Goal: Book appointment/travel/reservation

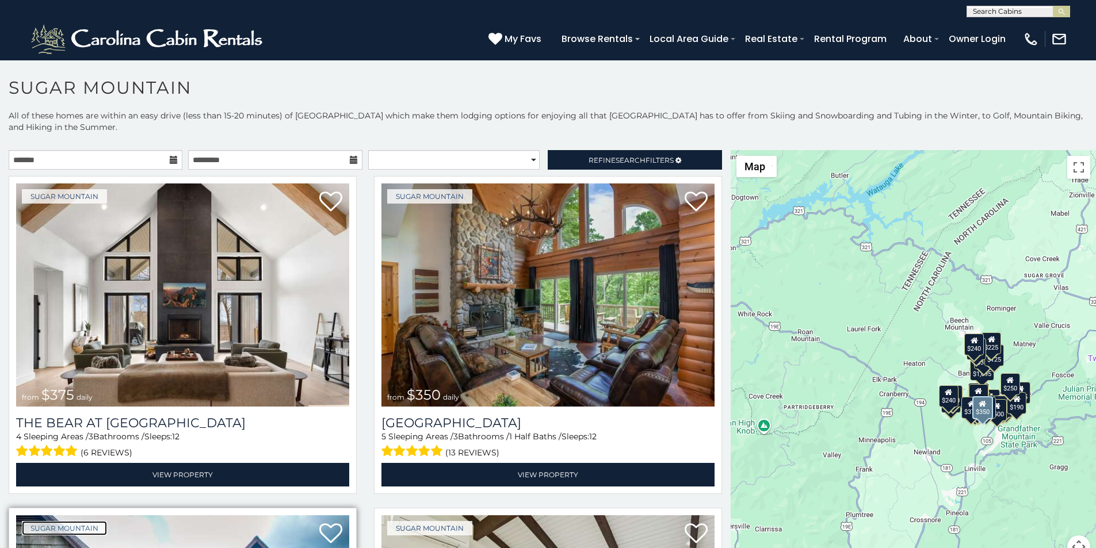
click at [30, 521] on link "Sugar Mountain" at bounding box center [64, 528] width 85 height 14
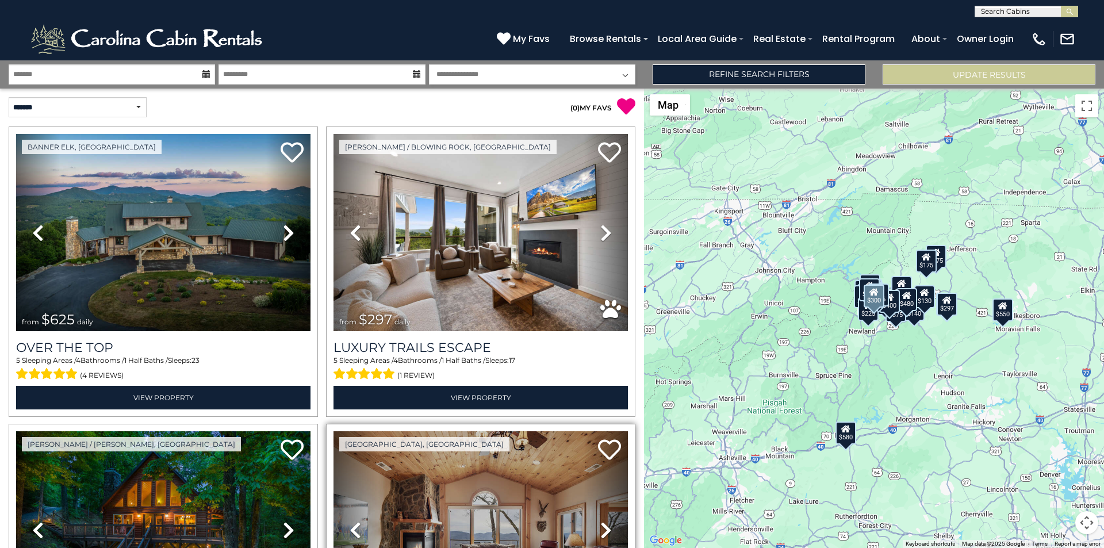
click at [587, 468] on link "Next" at bounding box center [606, 529] width 44 height 197
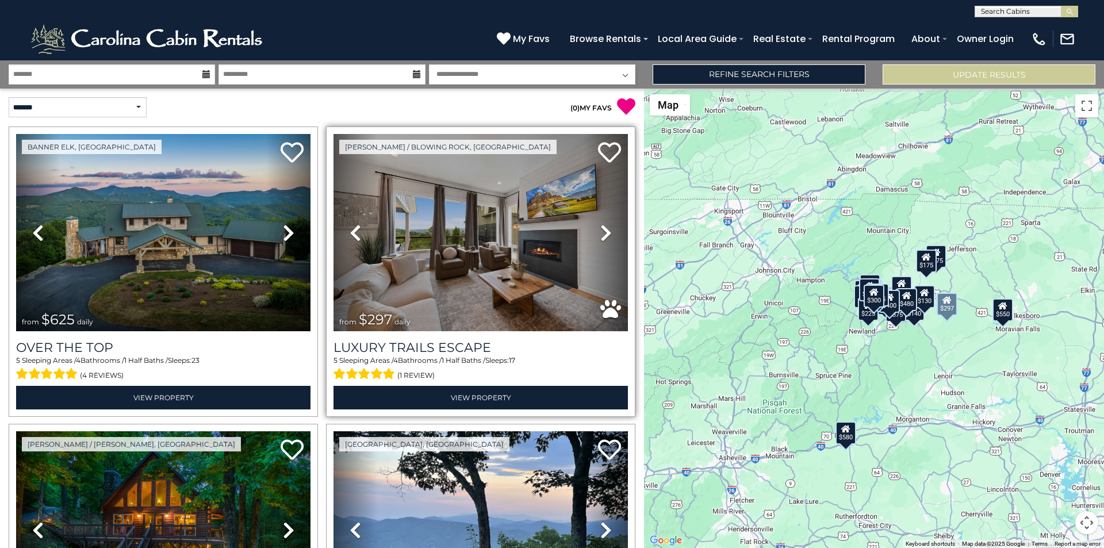
scroll to position [402, 0]
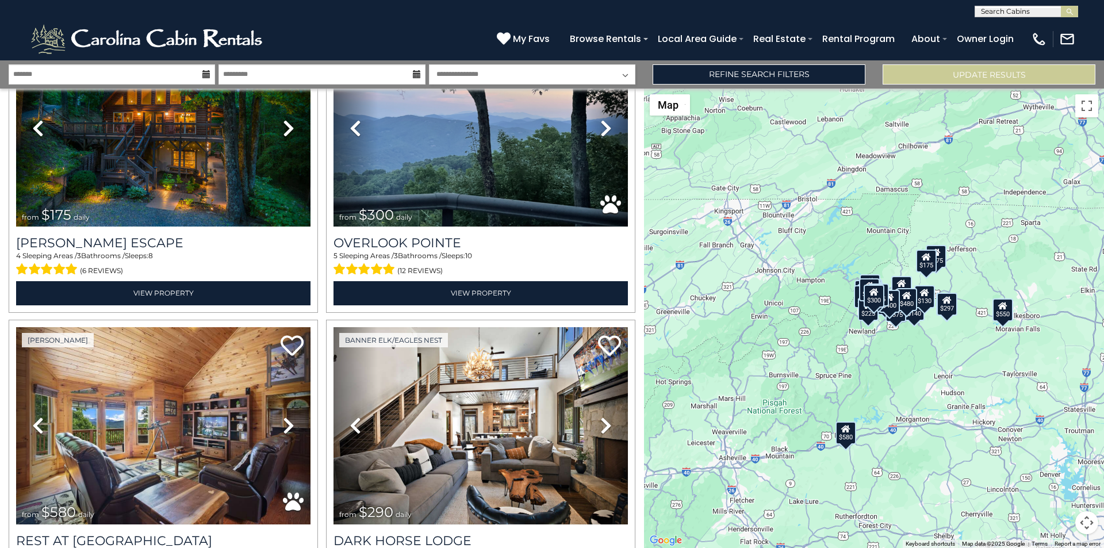
click at [1104, 331] on div "$625 $297 $175 $300 $580 $290 $424 $395 $270 $185 $230 $550 $349 $230 $160 $325…" at bounding box center [874, 319] width 460 height 460
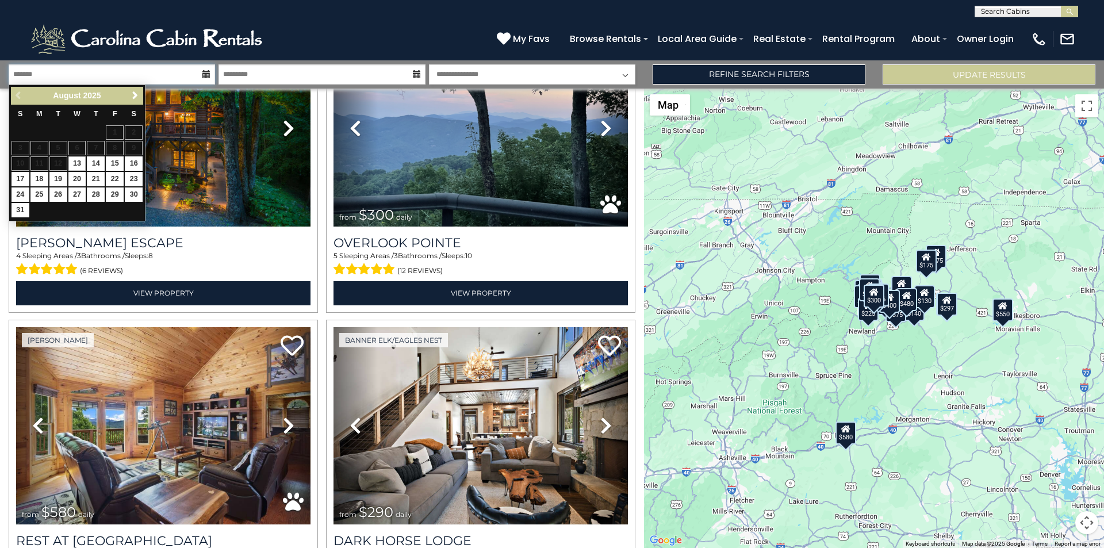
click at [30, 71] on input "text" at bounding box center [112, 74] width 206 height 20
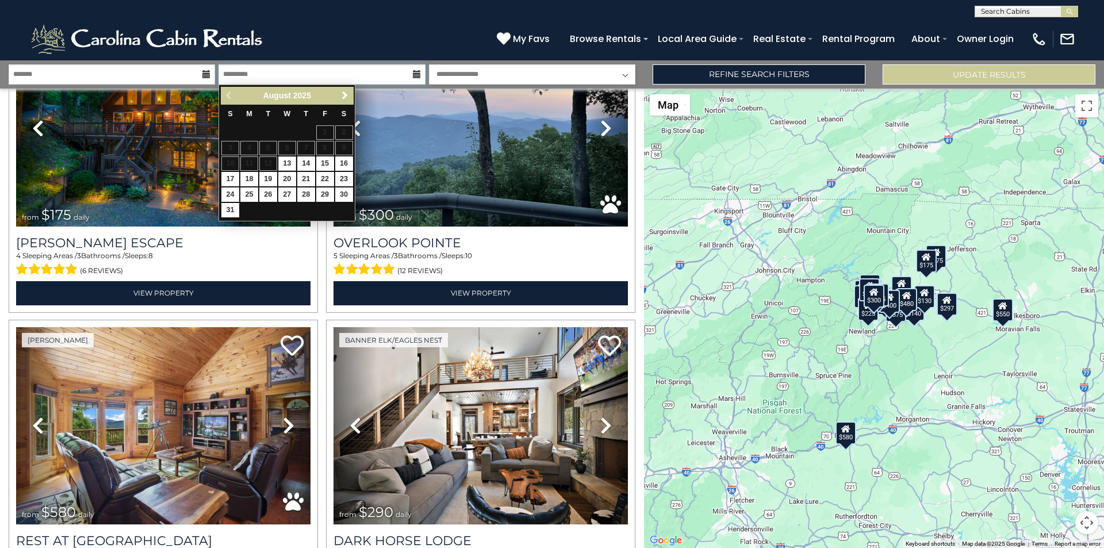
click at [261, 66] on input "text" at bounding box center [322, 74] width 206 height 20
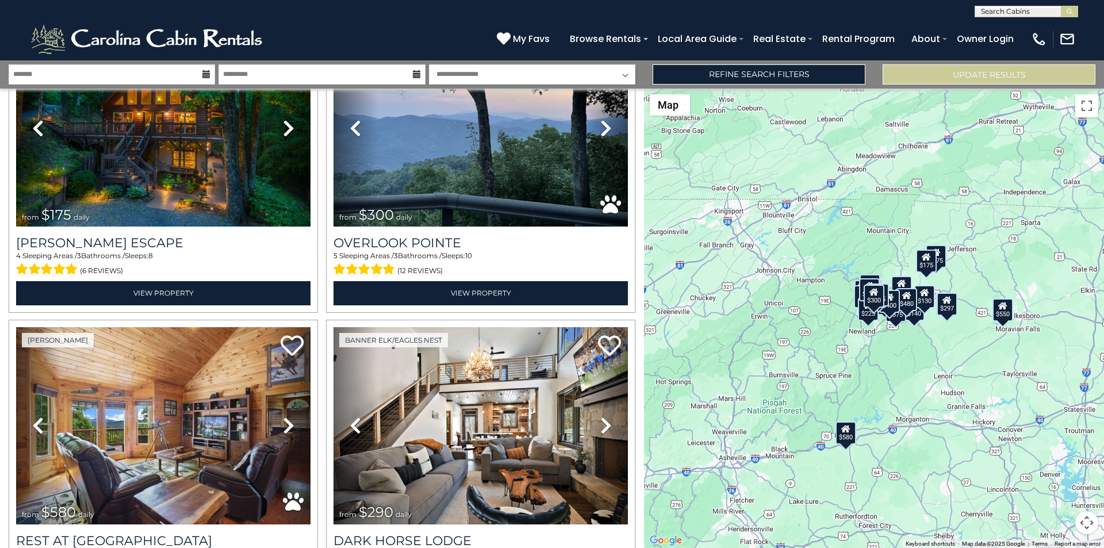
click at [449, 71] on select "**********" at bounding box center [532, 74] width 206 height 20
select select "*"
click at [429, 64] on select "**********" at bounding box center [532, 74] width 206 height 20
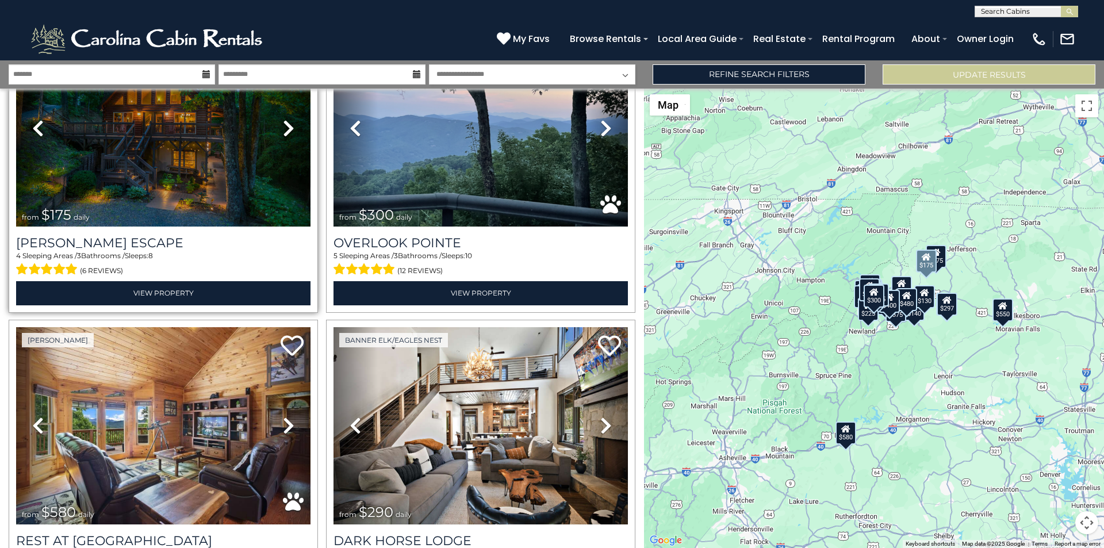
click at [57, 101] on link "Previous" at bounding box center [38, 127] width 44 height 197
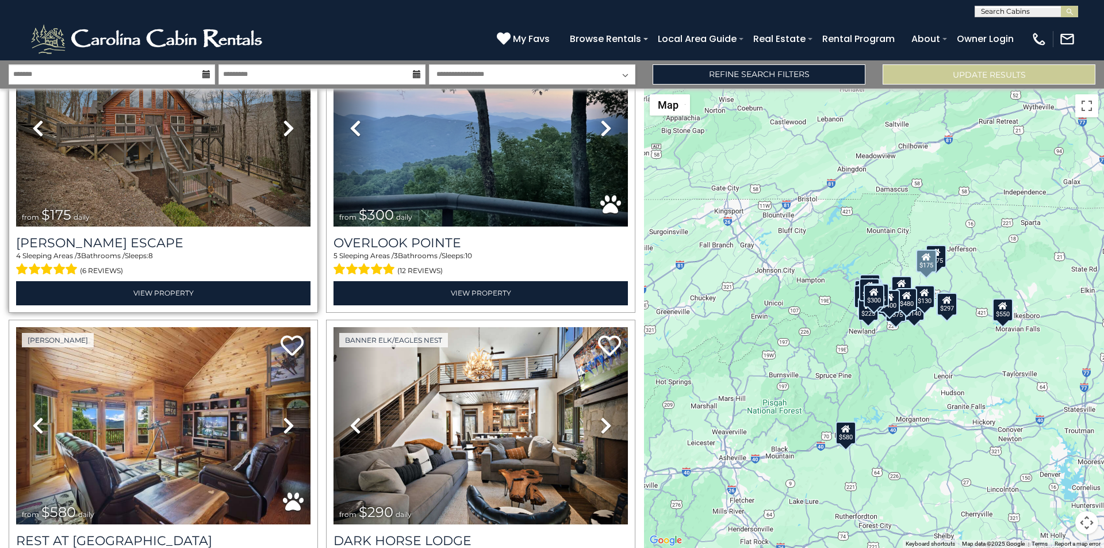
click at [51, 124] on link "Previous" at bounding box center [38, 127] width 44 height 197
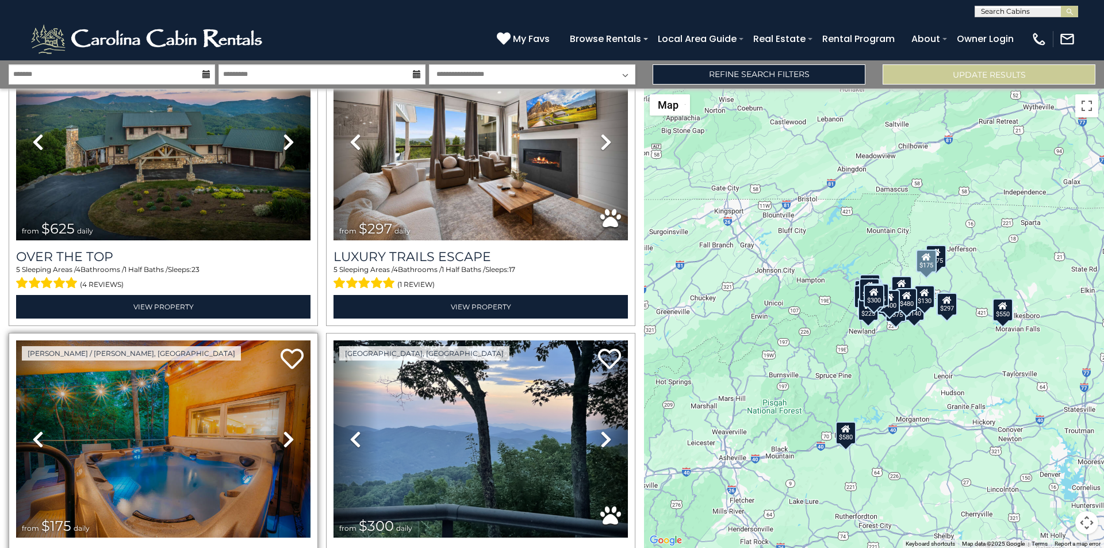
scroll to position [0, 0]
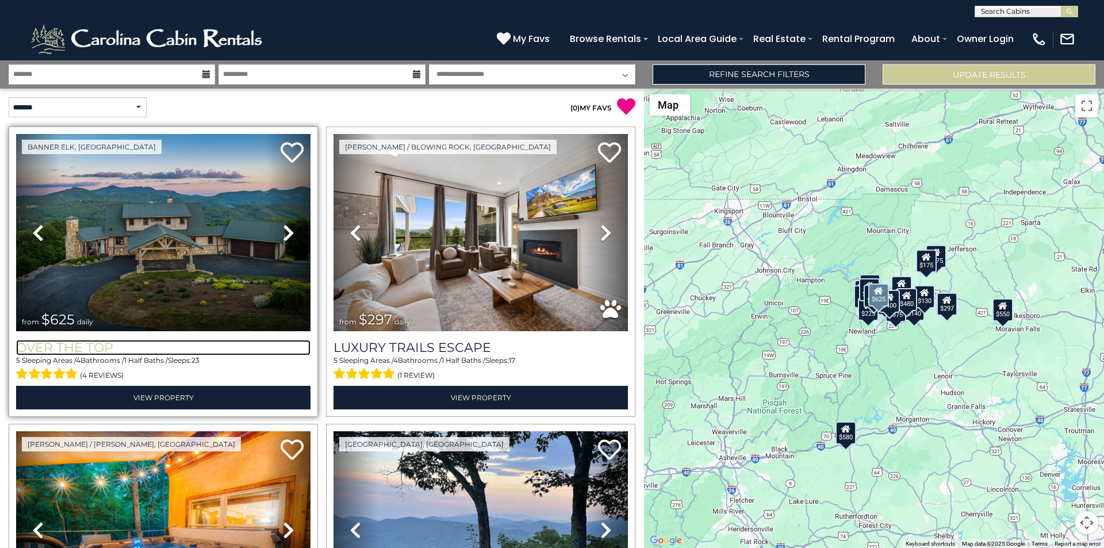
click at [16, 340] on h3 "Over The Top" at bounding box center [163, 348] width 294 height 16
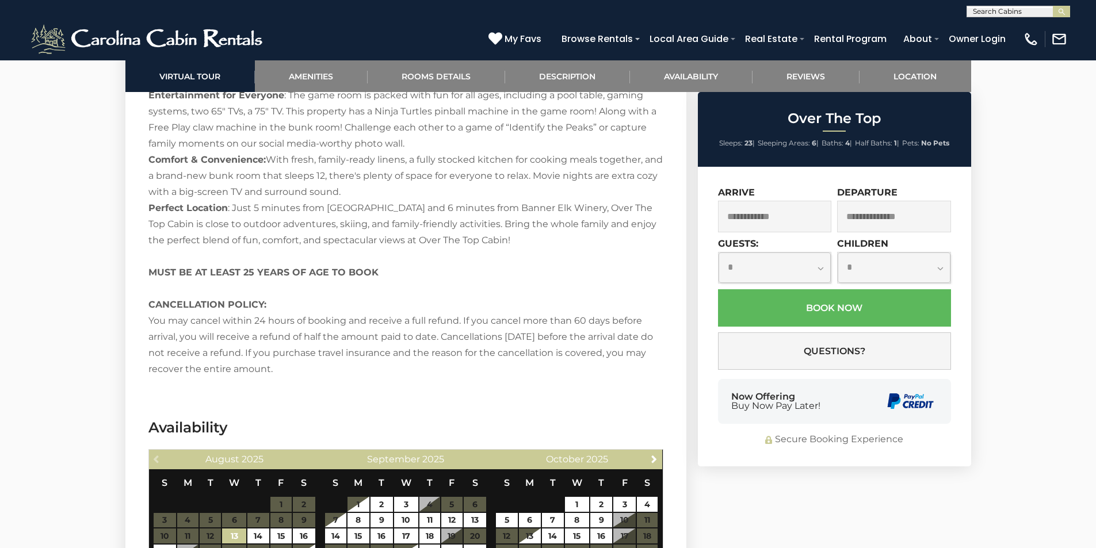
scroll to position [1891, 0]
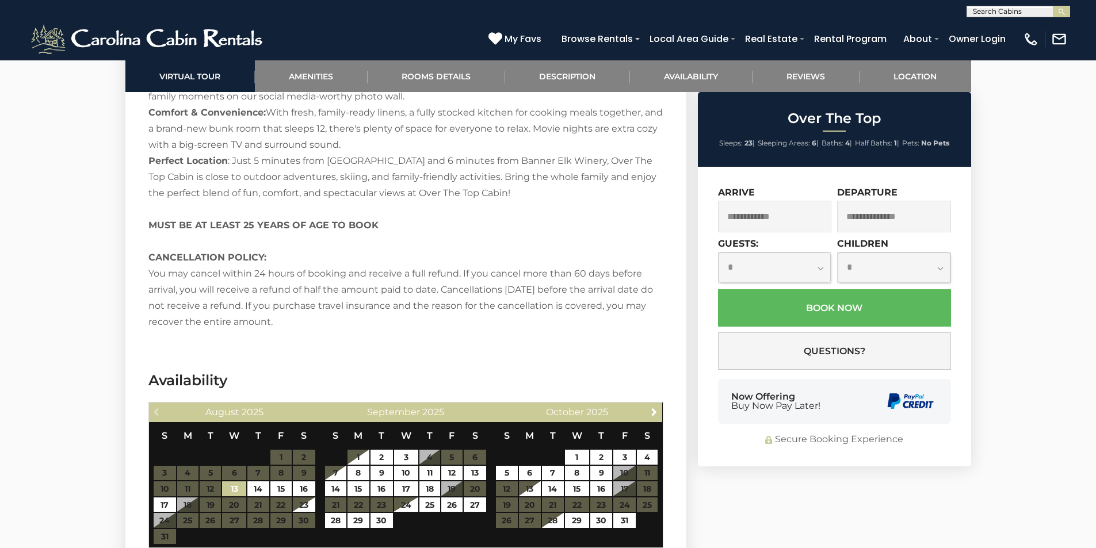
click at [741, 434] on div "Secure Booking Experience" at bounding box center [834, 439] width 233 height 13
click at [741, 440] on div "Secure Booking Experience" at bounding box center [834, 439] width 233 height 13
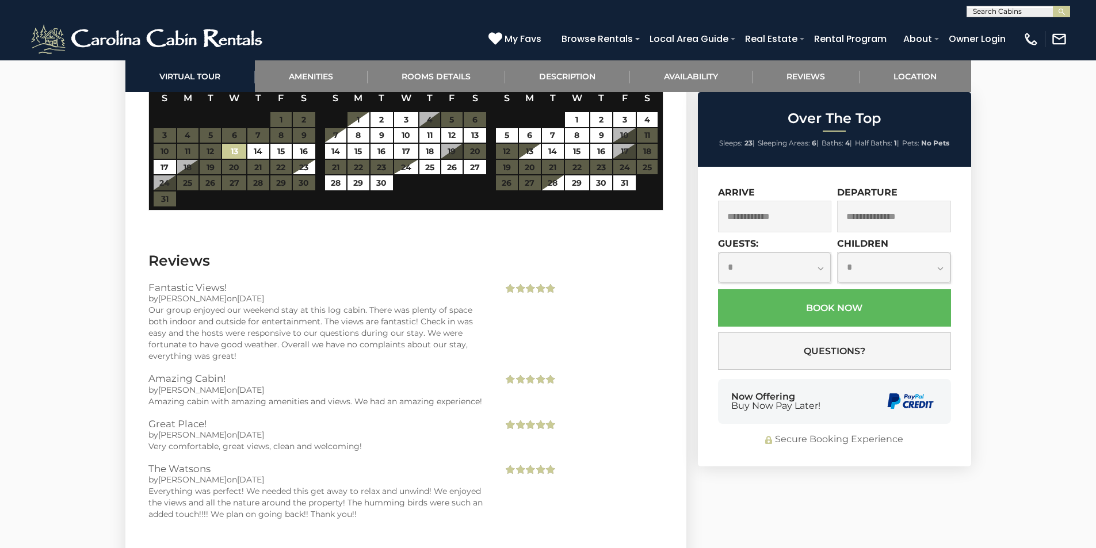
scroll to position [2250, 0]
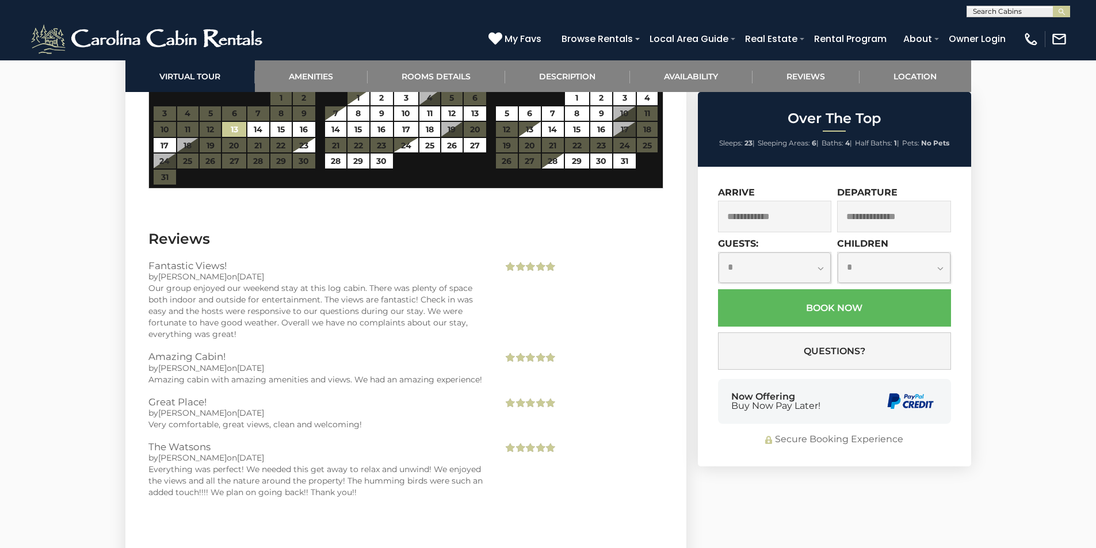
click at [848, 455] on div "**********" at bounding box center [834, 317] width 273 height 300
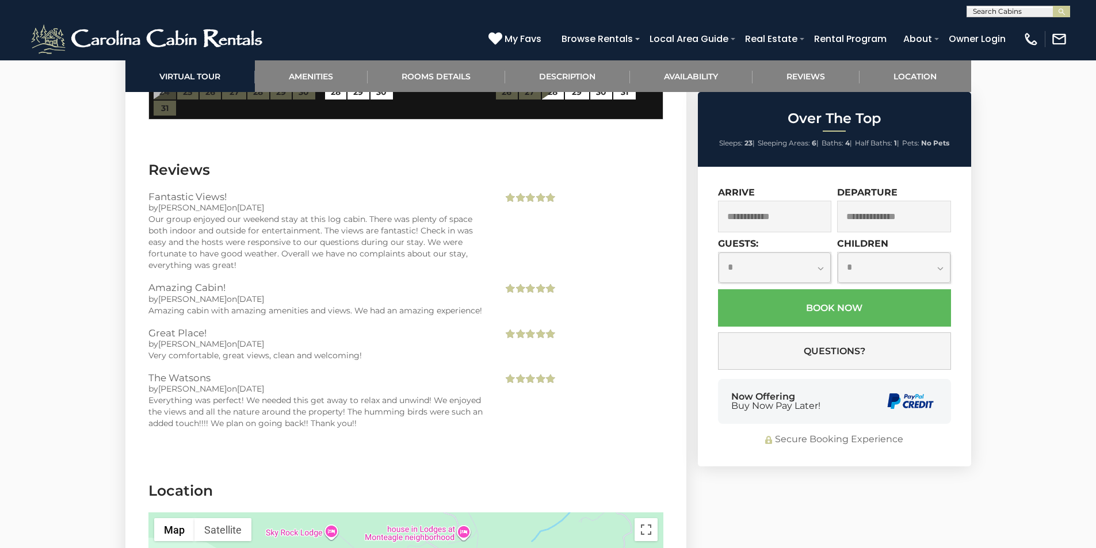
scroll to position [2342, 0]
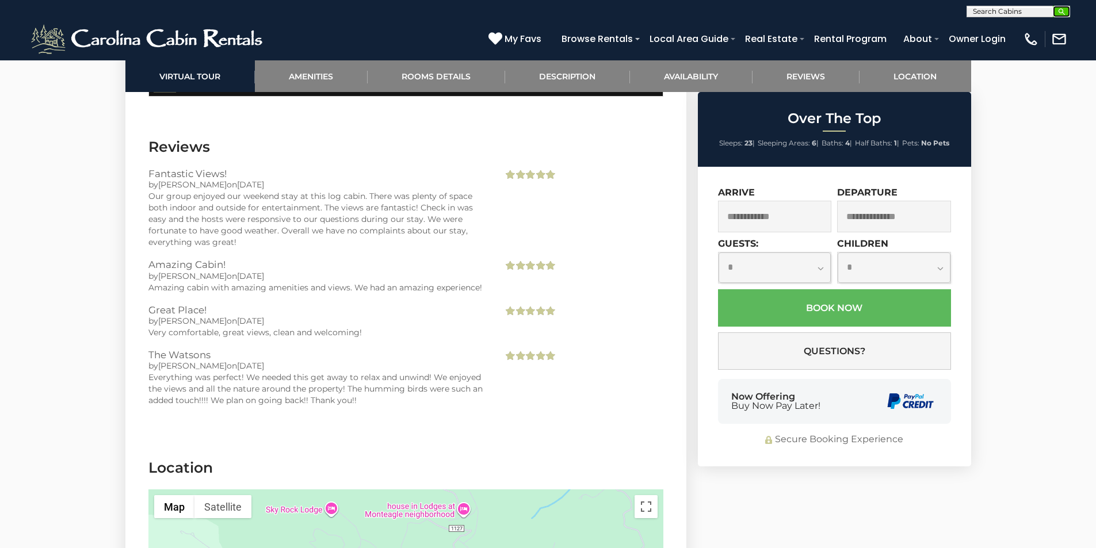
click at [1062, 16] on img "submit" at bounding box center [1061, 11] width 9 height 9
